Goal: Navigation & Orientation: Find specific page/section

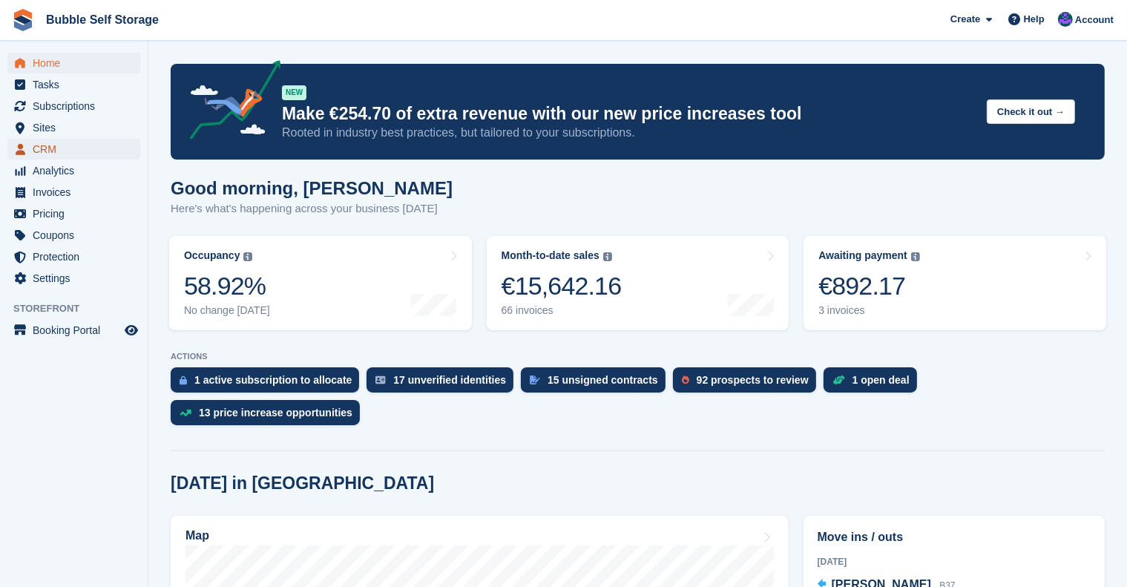
click at [56, 148] on span "CRM" at bounding box center [77, 149] width 89 height 21
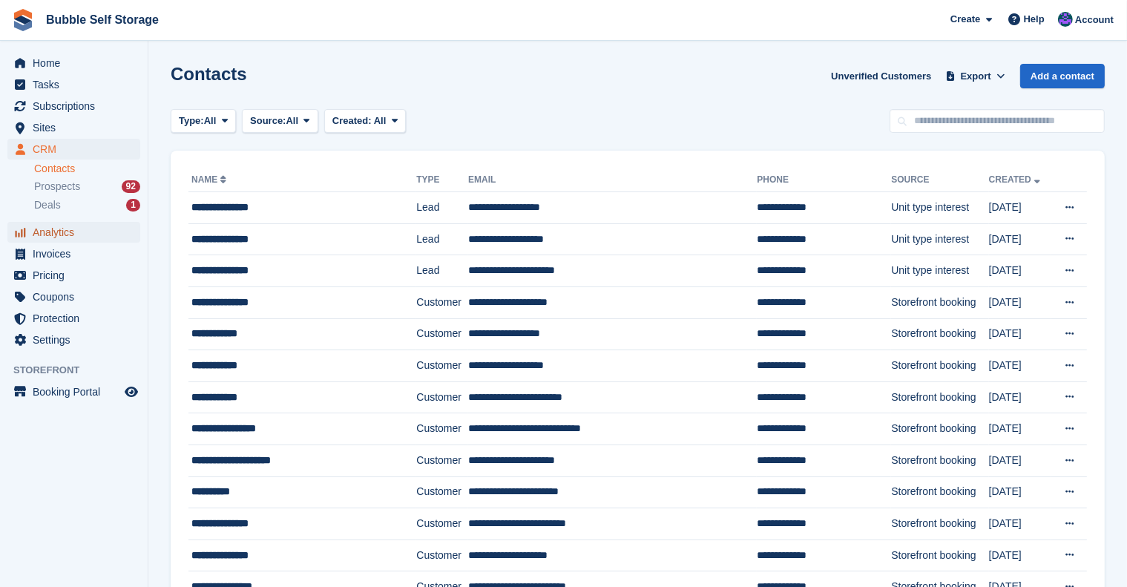
click at [47, 231] on span "Analytics" at bounding box center [77, 232] width 89 height 21
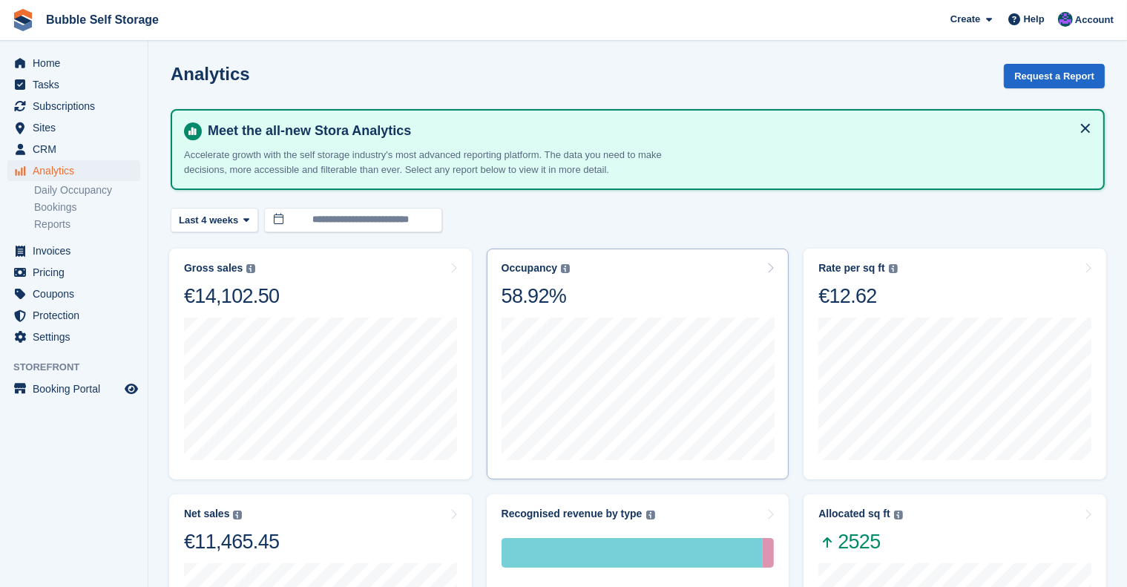
click at [767, 262] on icon at bounding box center [770, 268] width 7 height 12
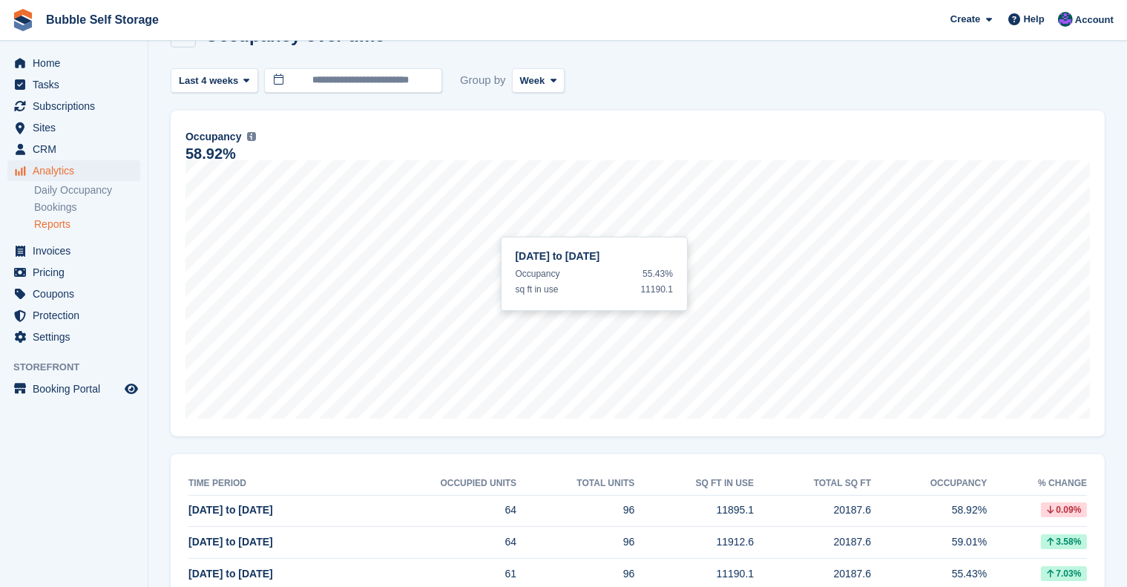
scroll to position [42, 0]
click at [50, 169] on span "Analytics" at bounding box center [77, 170] width 89 height 21
